Goal: Task Accomplishment & Management: Complete application form

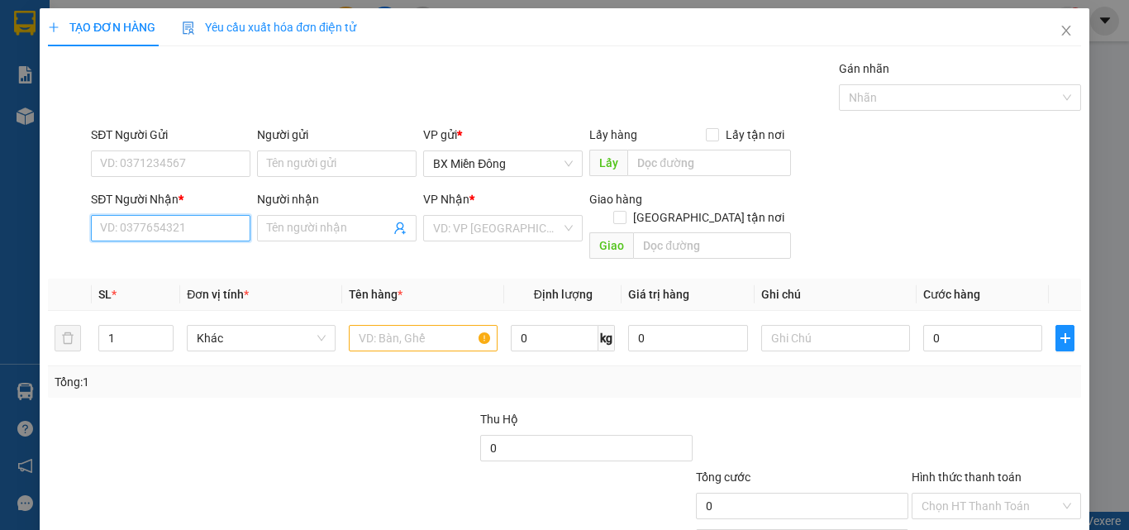
click at [160, 229] on input "SĐT Người Nhận *" at bounding box center [171, 228] width 160 height 26
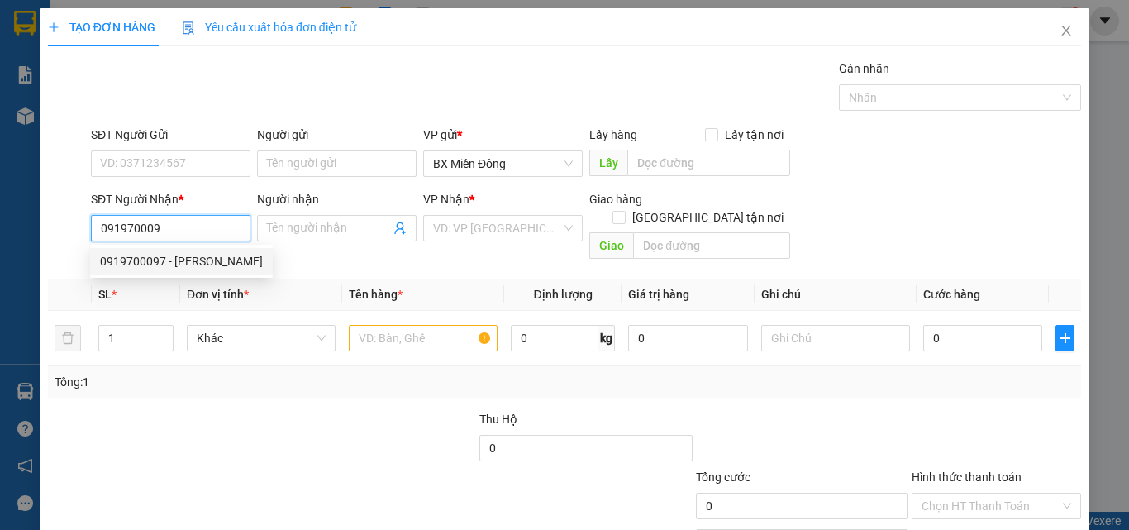
click at [177, 265] on div "0919700097 - [PERSON_NAME]" at bounding box center [181, 261] width 163 height 18
type input "0919700097"
type input "VŨ"
type input "100.000"
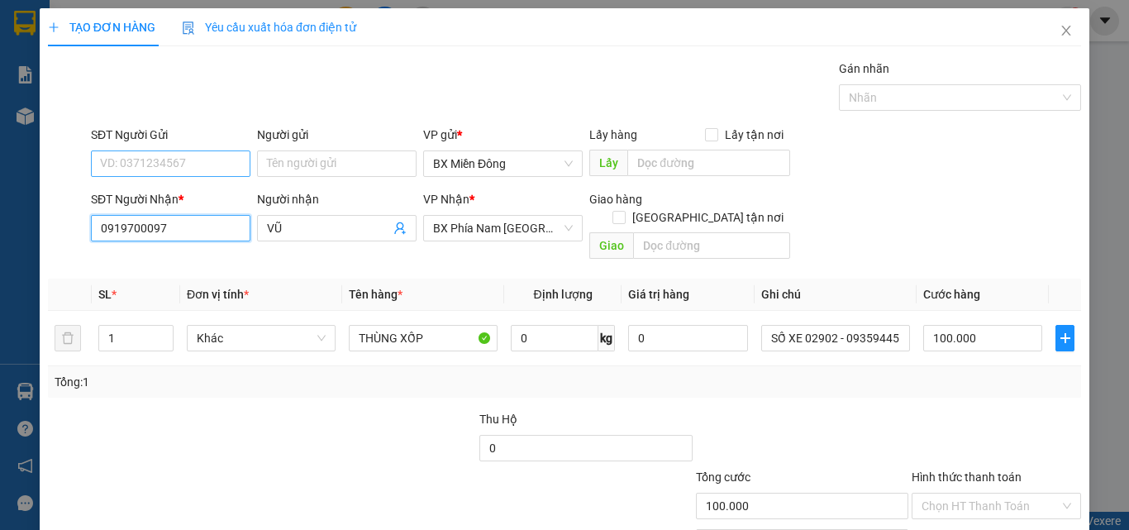
type input "0919700097"
click at [180, 153] on input "SĐT Người Gửi" at bounding box center [171, 163] width 160 height 26
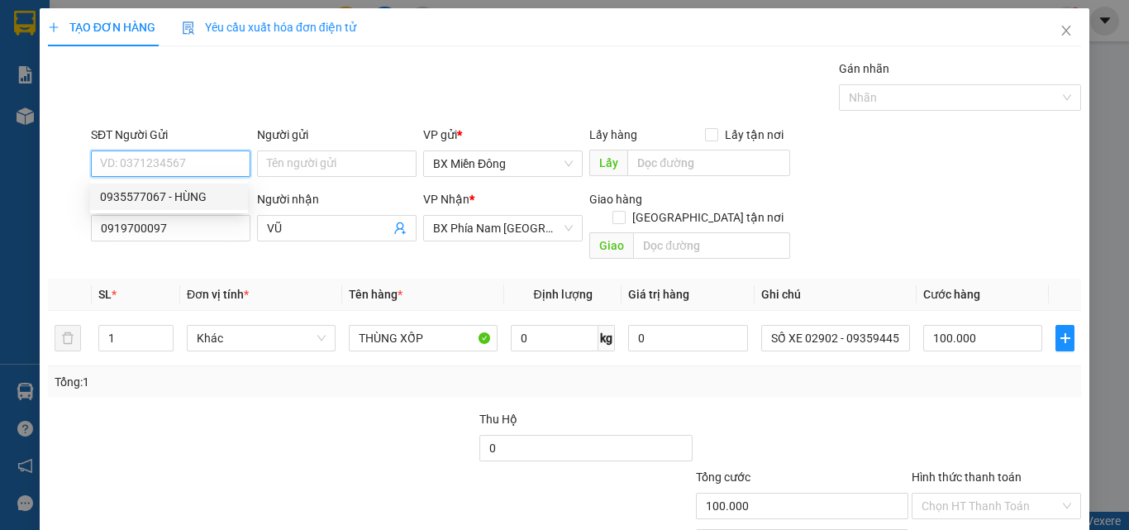
click at [162, 198] on div "0935577067 - HÙNG" at bounding box center [169, 197] width 138 height 18
type input "0935577067"
type input "HÙNG"
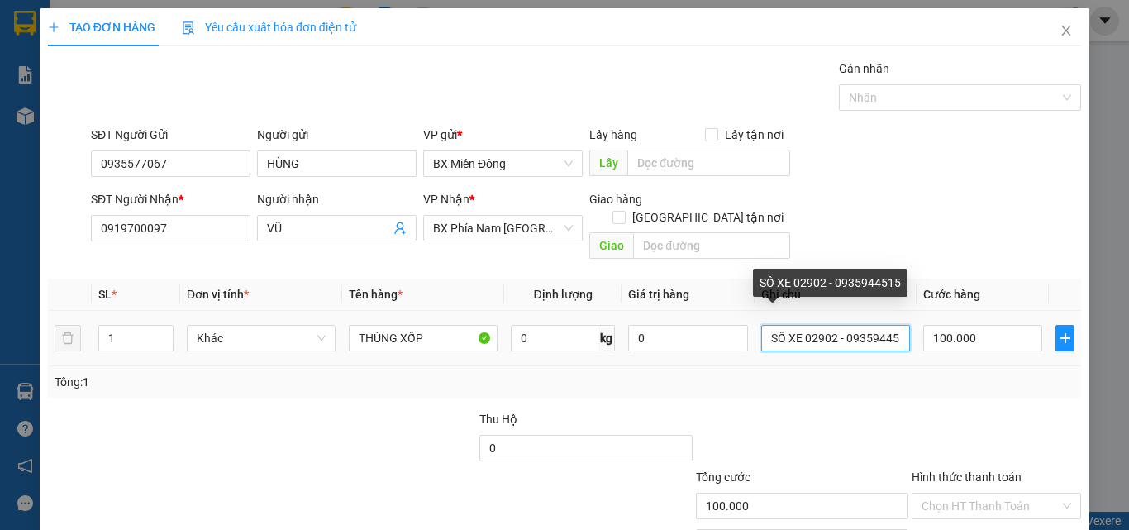
scroll to position [0, 11]
drag, startPoint x: 810, startPoint y: 323, endPoint x: 970, endPoint y: 351, distance: 162.0
click at [970, 351] on div "SL * Đơn vị tính * Tên hàng * Định lượng Giá trị hàng Ghi chú Cước hàng 1 Khác …" at bounding box center [565, 338] width 1034 height 119
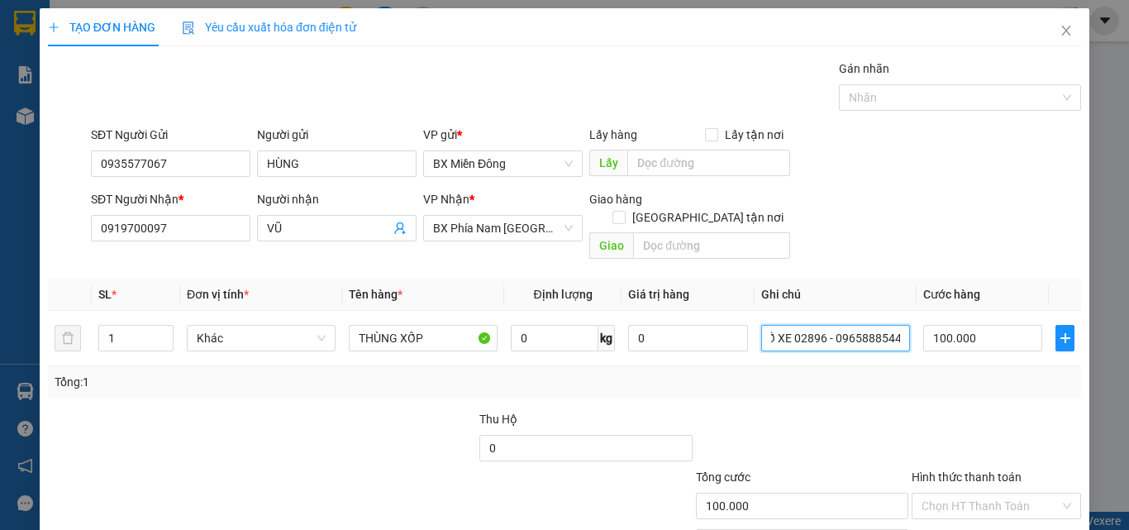
type input "SỐ XE 02896 - 0965888544"
click at [970, 366] on div "Tổng: 1" at bounding box center [565, 381] width 1034 height 31
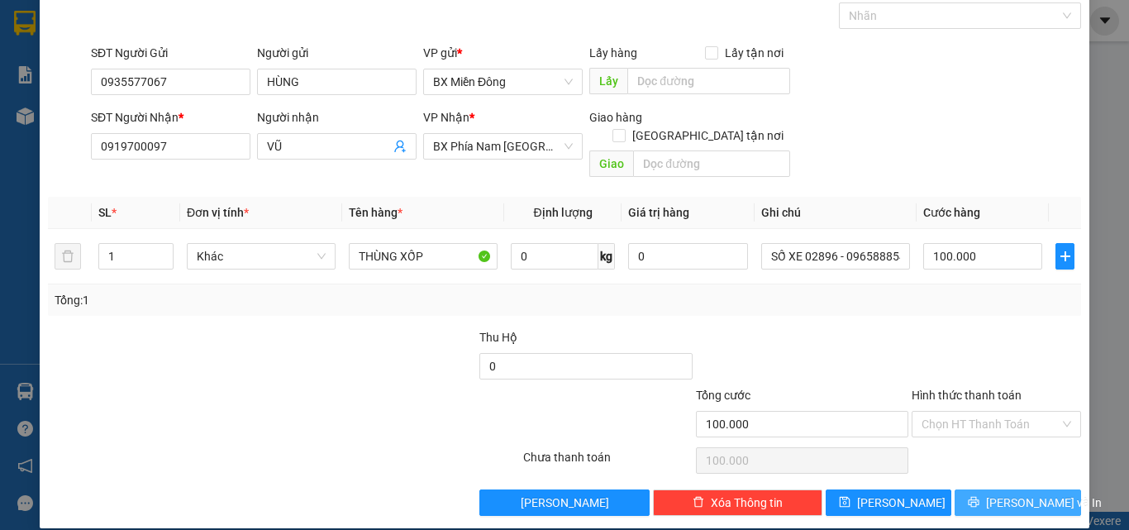
click at [980, 496] on icon "printer" at bounding box center [974, 502] width 12 height 12
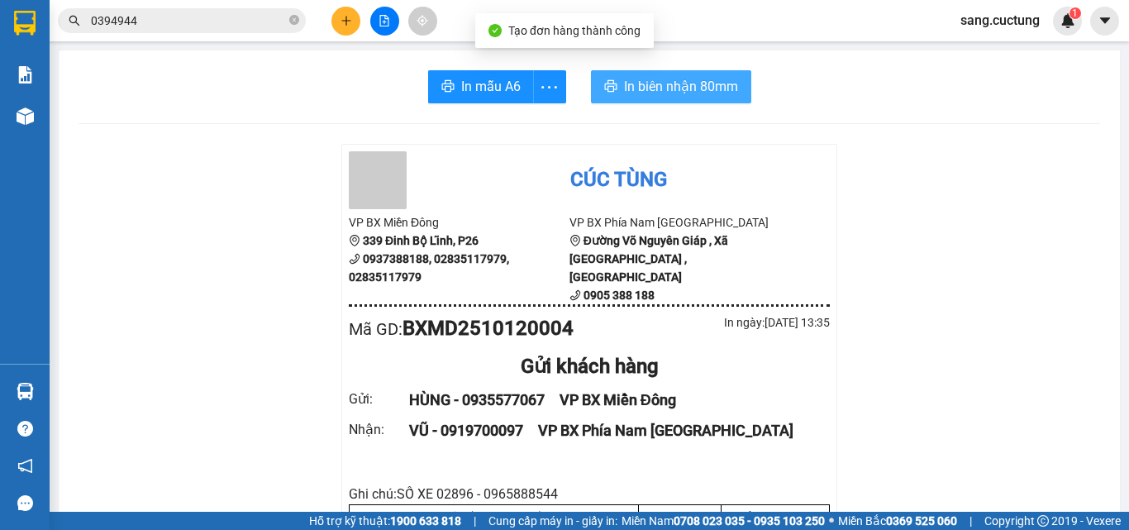
click at [653, 90] on span "In biên nhận 80mm" at bounding box center [681, 86] width 114 height 21
